Goal: Task Accomplishment & Management: Use online tool/utility

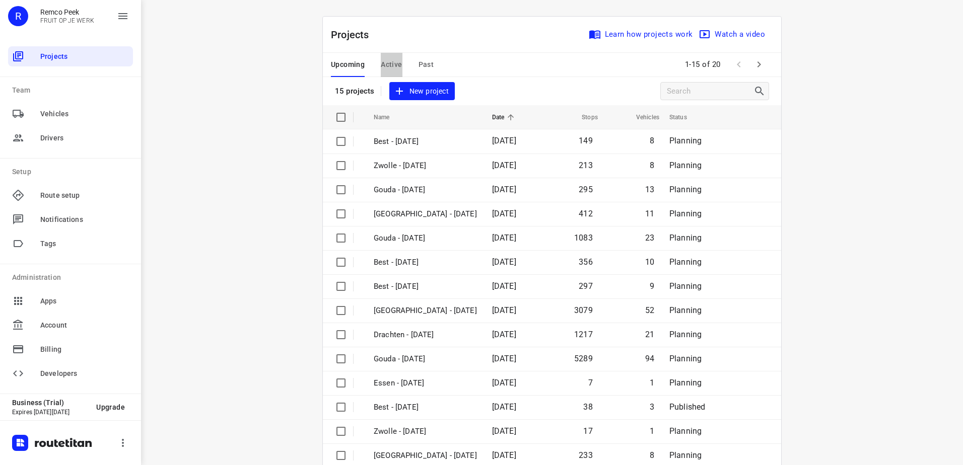
click at [381, 65] on span "Active" at bounding box center [391, 64] width 21 height 13
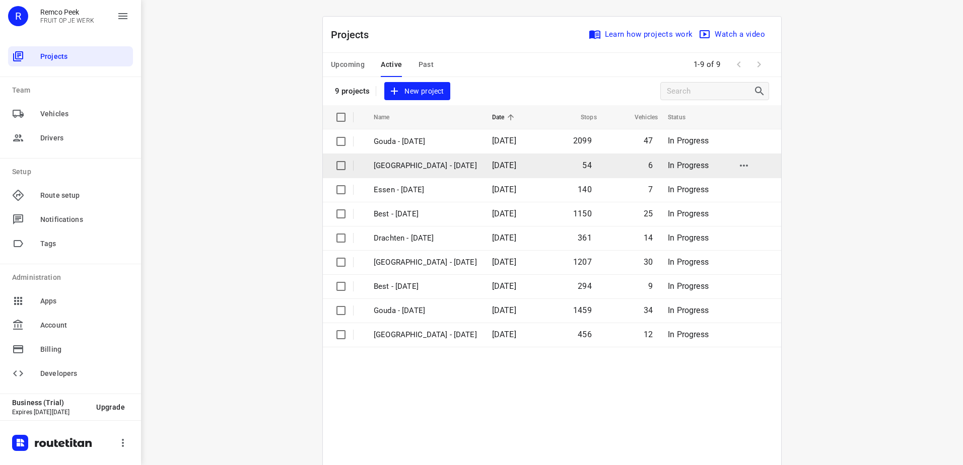
click at [416, 167] on p "[GEOGRAPHIC_DATA] - [DATE]" at bounding box center [425, 166] width 103 height 12
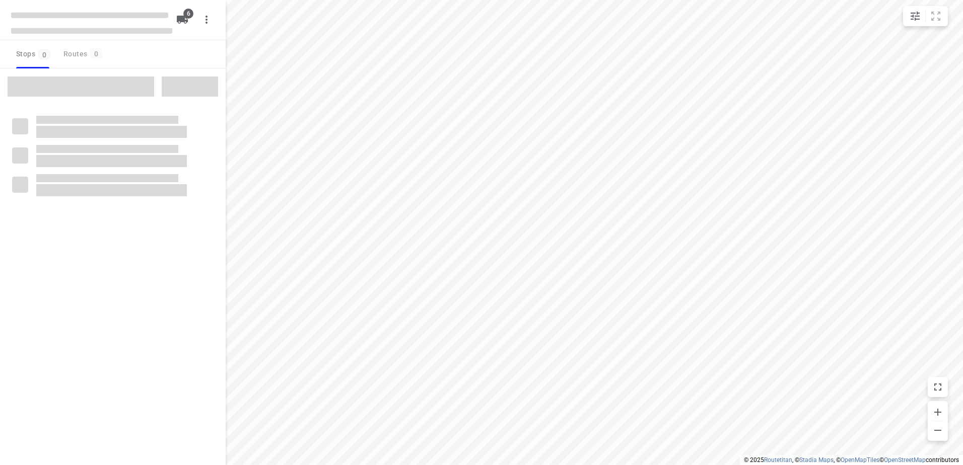
checkbox input "true"
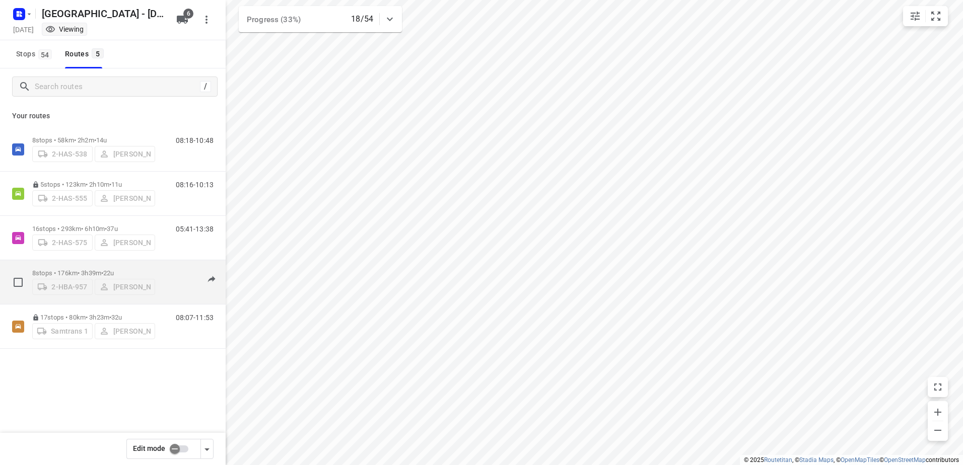
click at [80, 272] on p "8 stops • 176km • 3h39m • 22u" at bounding box center [93, 273] width 123 height 8
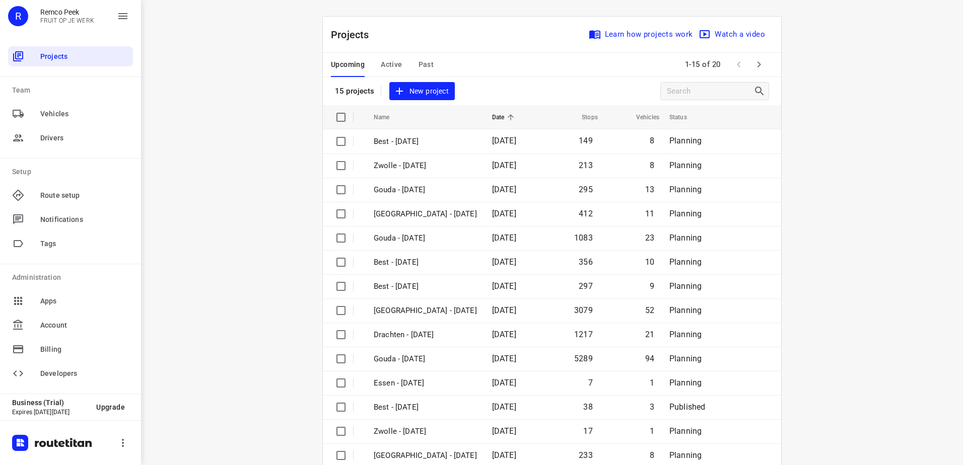
click at [387, 61] on span "Active" at bounding box center [391, 64] width 21 height 13
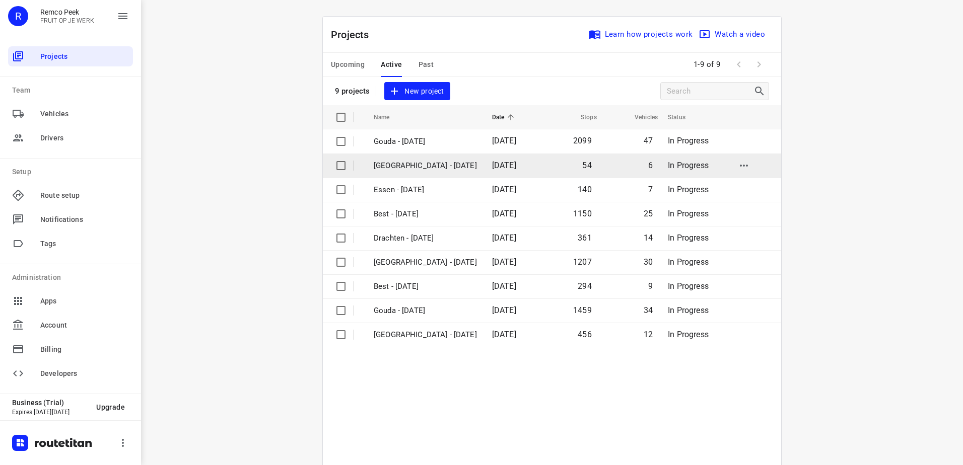
click at [404, 167] on p "[GEOGRAPHIC_DATA] - [DATE]" at bounding box center [425, 166] width 103 height 12
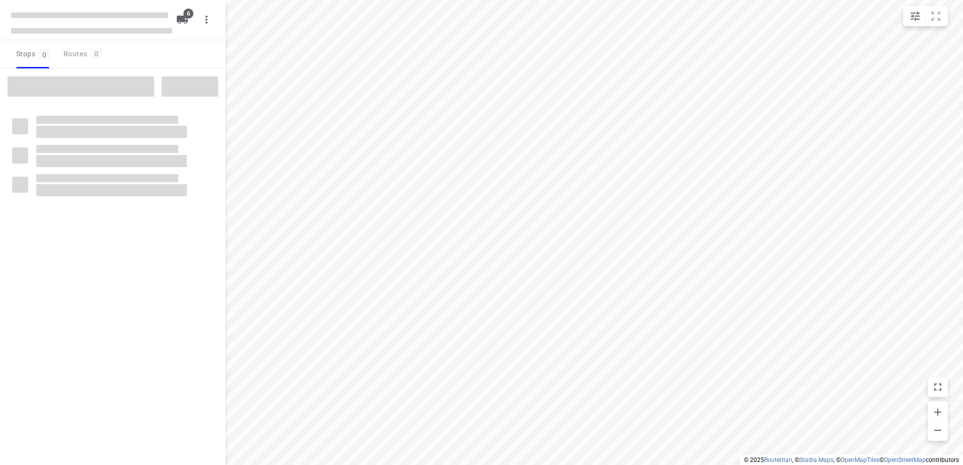
checkbox input "true"
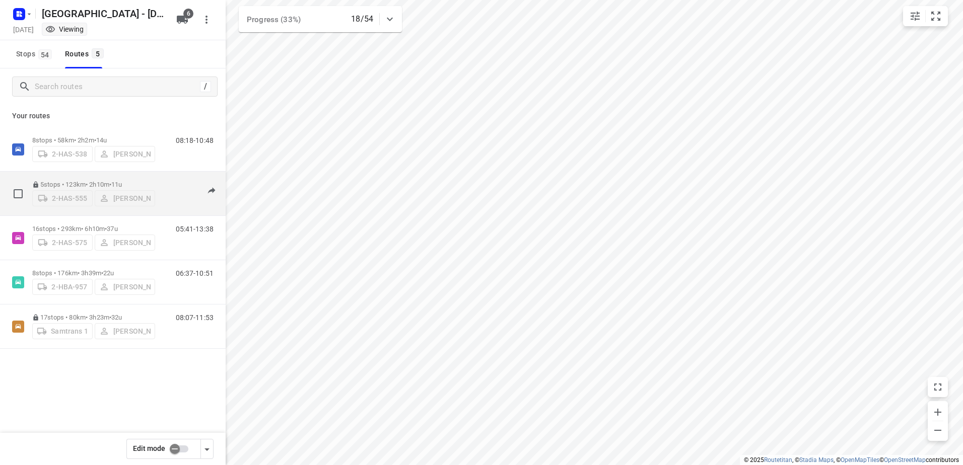
click at [60, 182] on p "5 stops • 123km • 2h10m • 11u" at bounding box center [93, 185] width 123 height 8
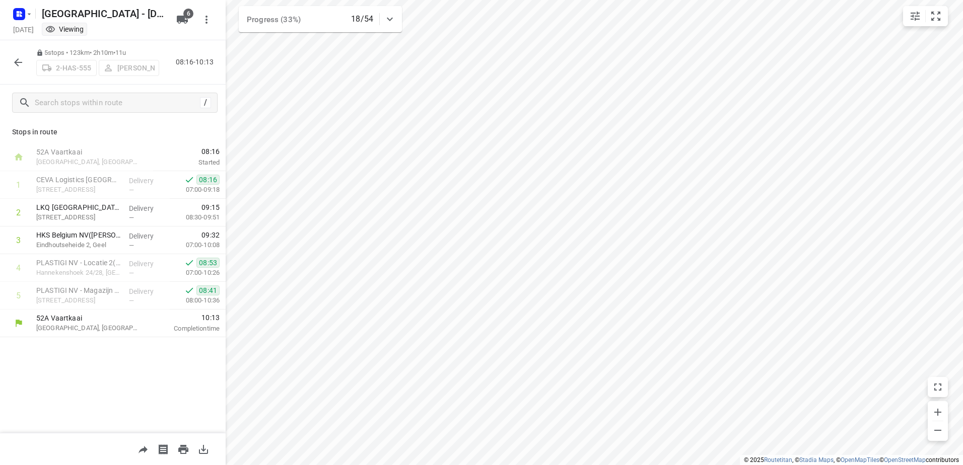
click at [176, 16] on icon "button" at bounding box center [182, 20] width 12 height 12
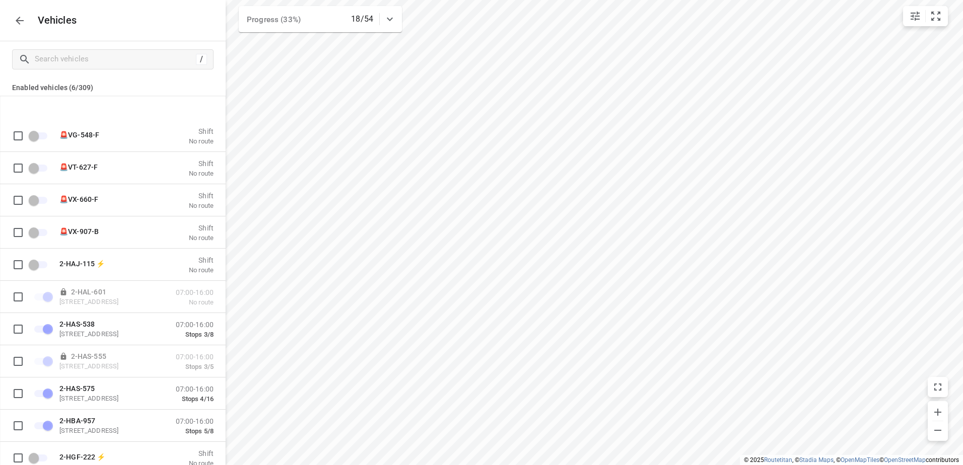
scroll to position [453, 0]
